Goal: Use online tool/utility

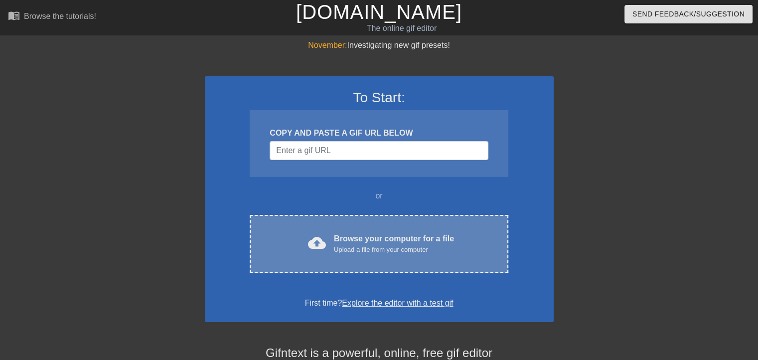
click at [312, 240] on span "cloud_upload" at bounding box center [317, 243] width 18 height 18
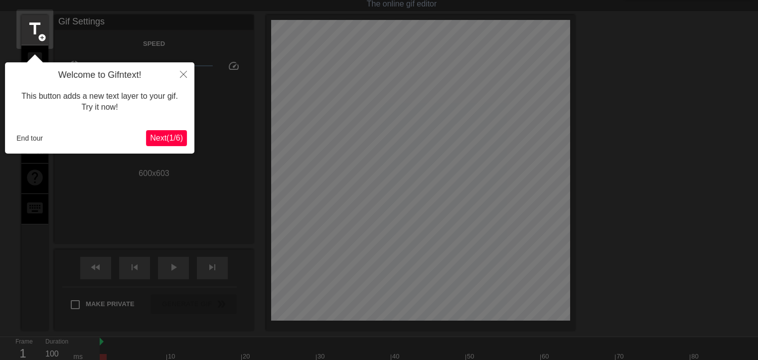
scroll to position [24, 0]
click at [178, 137] on span "Next ( 1 / 6 )" at bounding box center [166, 138] width 33 height 8
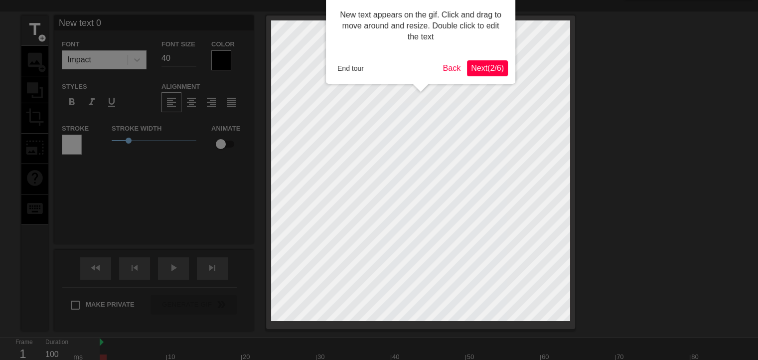
scroll to position [0, 0]
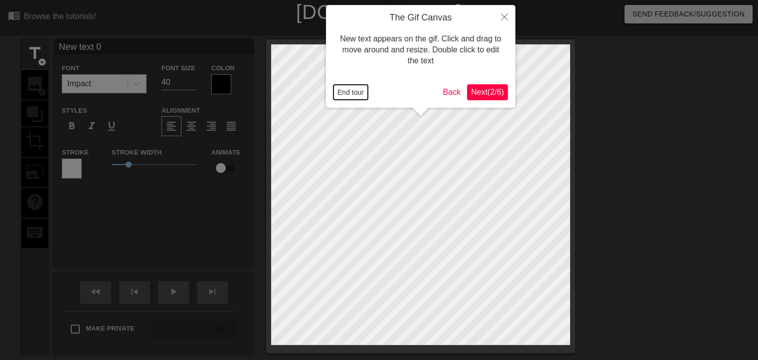
click at [362, 94] on button "End tour" at bounding box center [350, 92] width 34 height 15
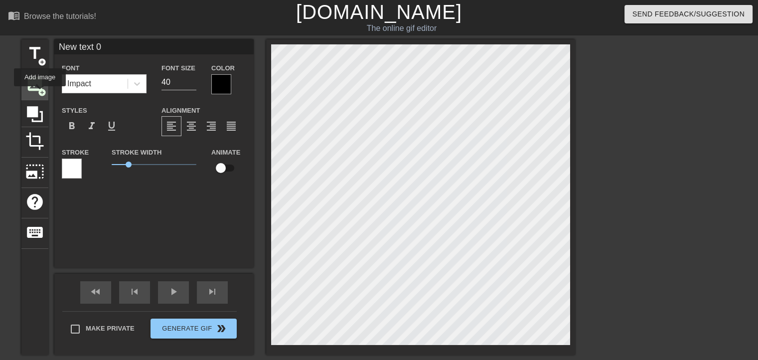
click at [40, 93] on span "add_circle" at bounding box center [42, 92] width 8 height 8
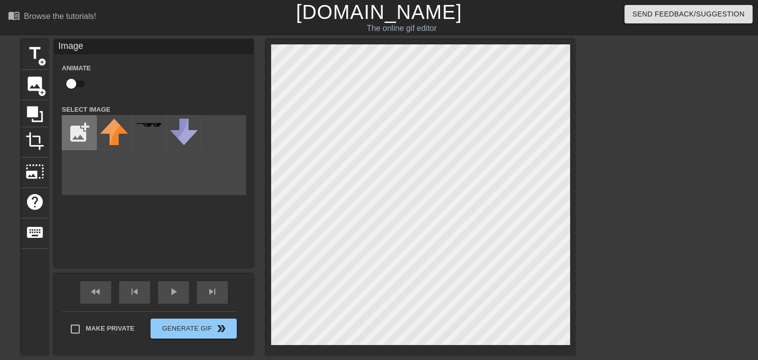
click at [81, 129] on input "file" at bounding box center [79, 133] width 34 height 34
type input "C:\fakepath\32.png"
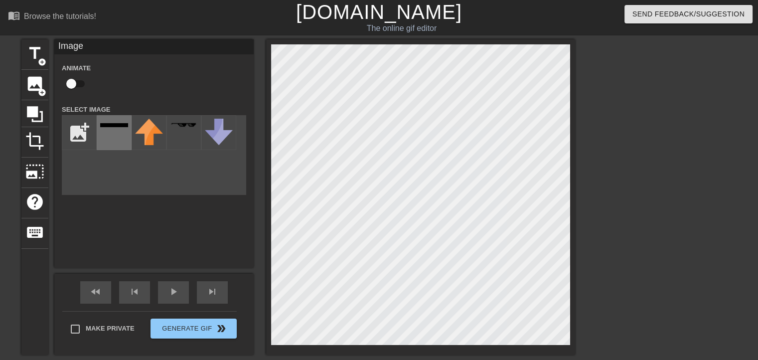
click at [101, 140] on div at bounding box center [114, 132] width 35 height 35
click at [115, 129] on div at bounding box center [114, 132] width 35 height 35
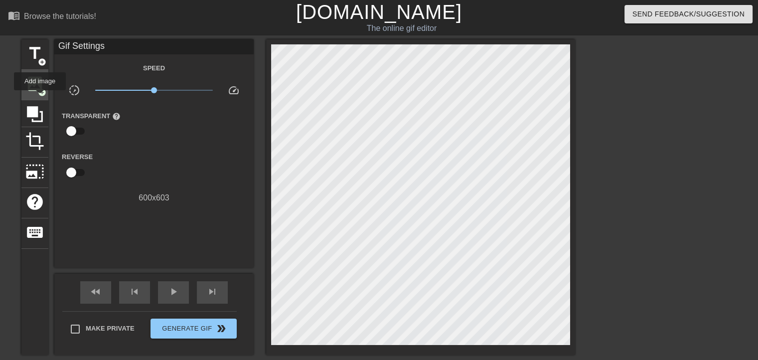
click at [40, 97] on div "image add_circle" at bounding box center [34, 85] width 27 height 30
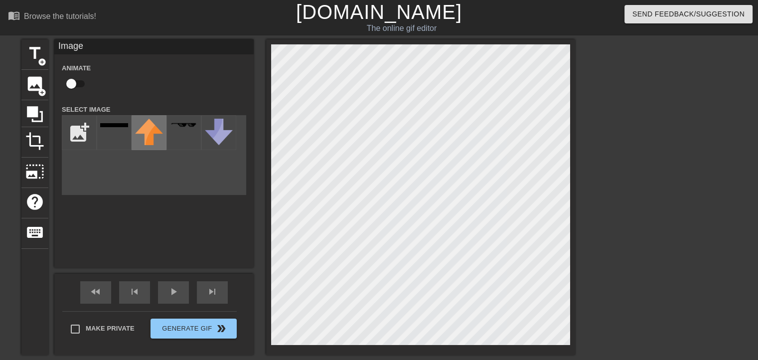
click at [133, 130] on div at bounding box center [149, 132] width 35 height 35
click at [118, 130] on div at bounding box center [114, 132] width 35 height 35
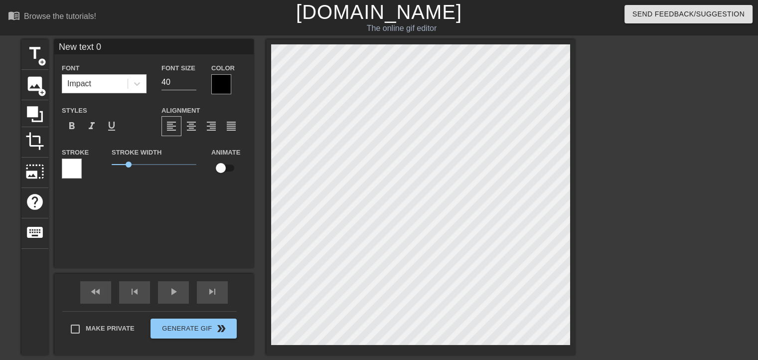
click at [443, 359] on html "menu_book Browse the tutorials! [DOMAIN_NAME] The online gif editor Send Feedba…" at bounding box center [379, 229] width 758 height 458
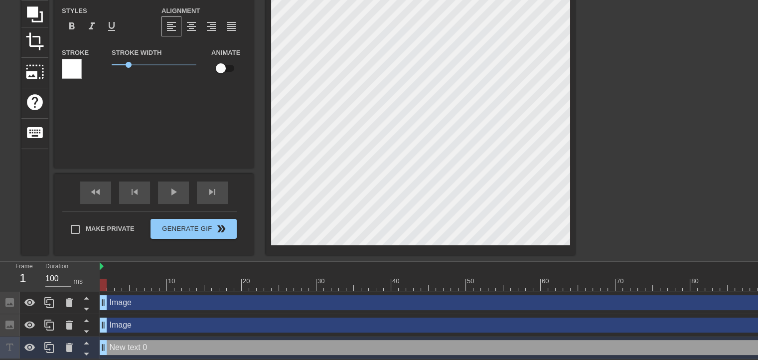
scroll to position [106, 0]
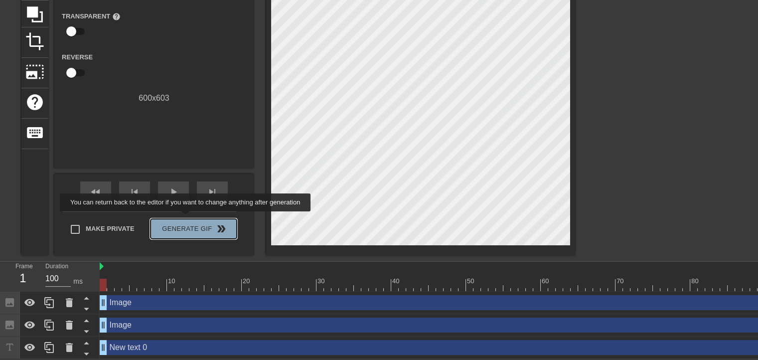
click at [186, 223] on span "Generate Gif double_arrow" at bounding box center [193, 229] width 78 height 12
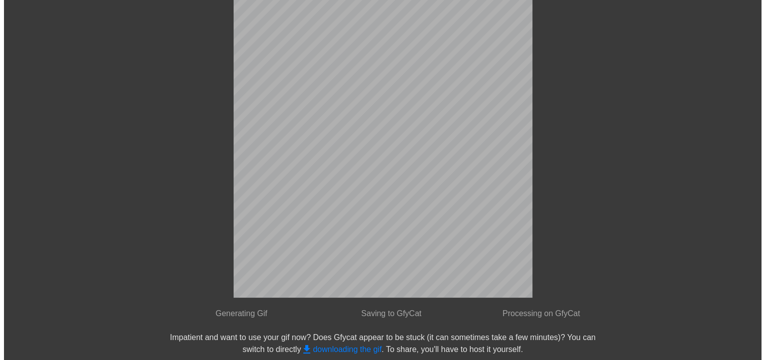
scroll to position [0, 0]
